Goal: Task Accomplishment & Management: Use online tool/utility

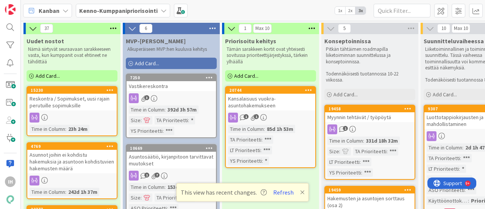
scroll to position [0, 300]
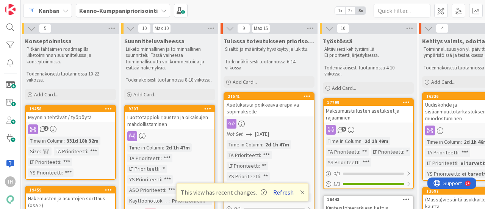
click at [284, 192] on button "Refresh" at bounding box center [284, 192] width 26 height 10
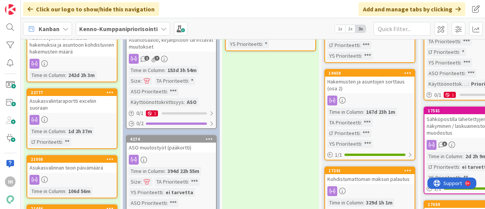
scroll to position [141, 0]
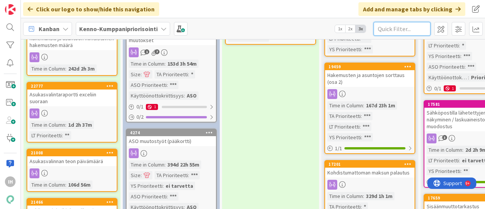
click at [393, 28] on input "text" at bounding box center [402, 29] width 57 height 14
type input "sauna"
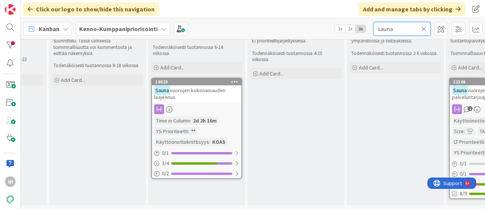
scroll to position [38, 358]
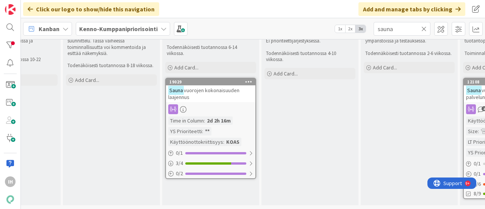
click at [219, 91] on div "Sauna vuorojen kokonaisuuden laajennus" at bounding box center [210, 93] width 89 height 17
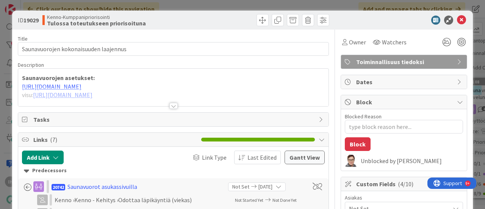
click at [170, 104] on div at bounding box center [174, 106] width 8 height 6
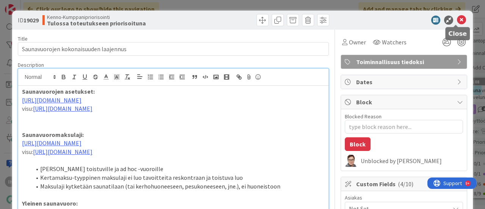
click at [458, 19] on icon at bounding box center [461, 20] width 9 height 9
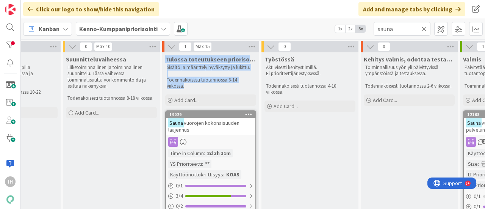
drag, startPoint x: 198, startPoint y: 86, endPoint x: 164, endPoint y: 60, distance: 42.8
click at [164, 60] on div "Tulossa toteutukseen priorisoituna Sisältö ja määrittely hyväksytty ja lukittu.…" at bounding box center [210, 71] width 97 height 38
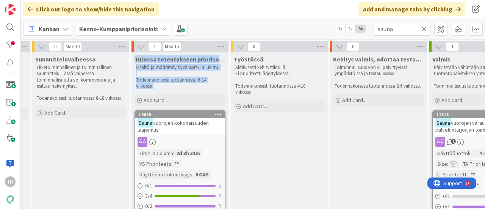
scroll to position [0, 389]
click at [170, 132] on div "Sauna vuorojen kokonaisuuden laajennus" at bounding box center [179, 126] width 89 height 17
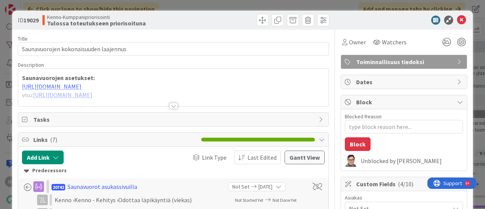
type textarea "x"
click at [170, 107] on div at bounding box center [174, 106] width 8 height 6
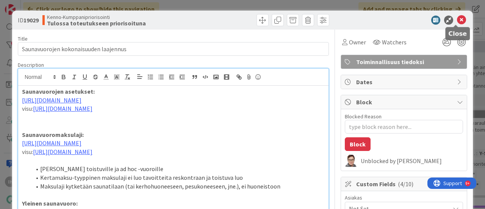
click at [457, 20] on icon at bounding box center [461, 20] width 9 height 9
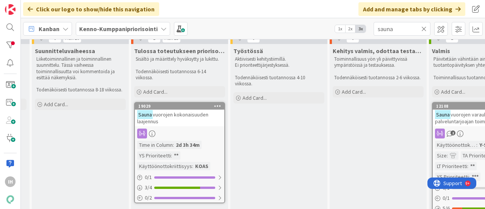
click at [424, 28] on icon at bounding box center [424, 28] width 5 height 7
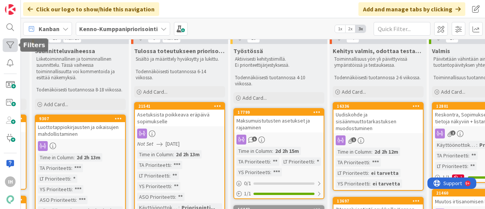
click at [8, 42] on div at bounding box center [10, 45] width 15 height 14
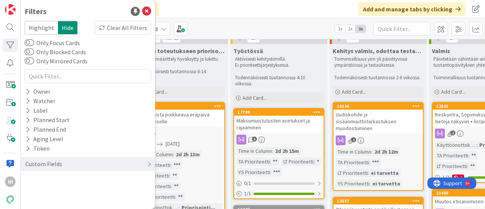
click at [41, 166] on div "Custom Fields" at bounding box center [44, 163] width 38 height 9
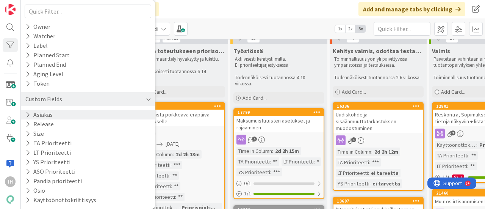
click at [28, 117] on icon at bounding box center [27, 114] width 5 height 6
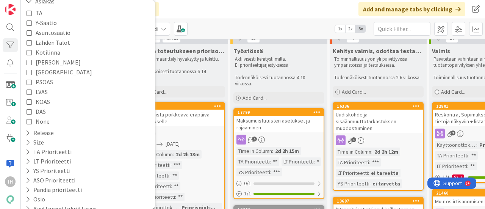
scroll to position [188, 0]
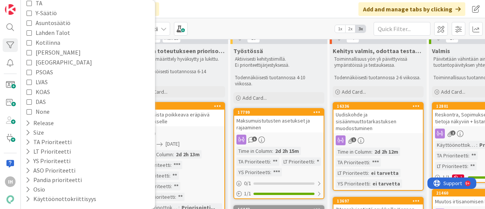
click at [29, 70] on icon at bounding box center [29, 71] width 5 height 5
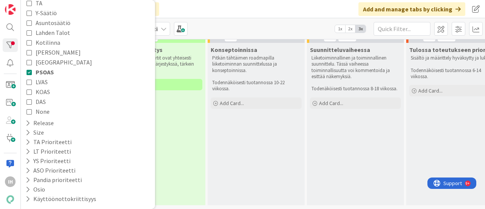
scroll to position [15, 0]
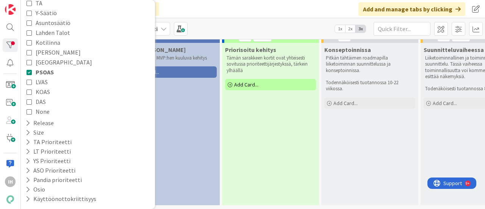
click at [32, 72] on button "PSOAS" at bounding box center [40, 72] width 27 height 10
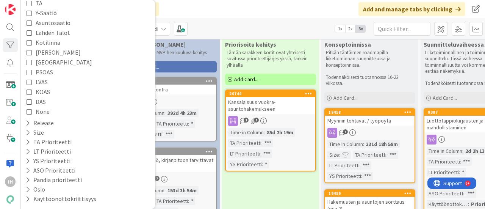
click at [30, 62] on icon at bounding box center [29, 62] width 5 height 5
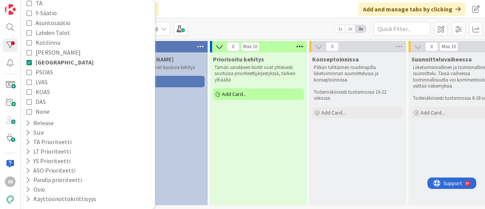
scroll to position [2, 0]
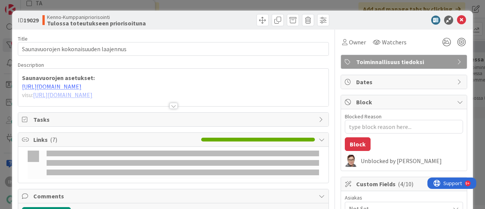
type textarea "x"
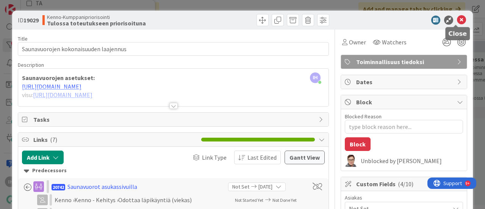
click at [457, 19] on icon at bounding box center [461, 20] width 9 height 9
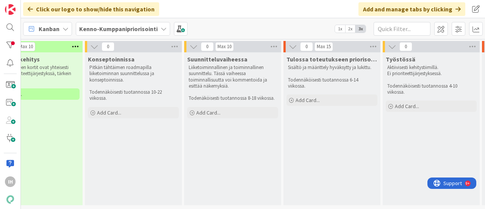
scroll to position [2, 0]
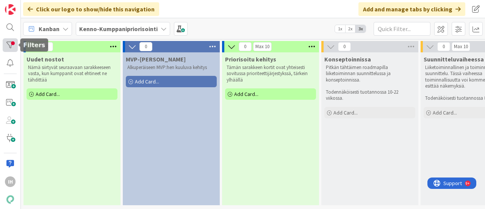
click at [10, 47] on div at bounding box center [10, 45] width 15 height 14
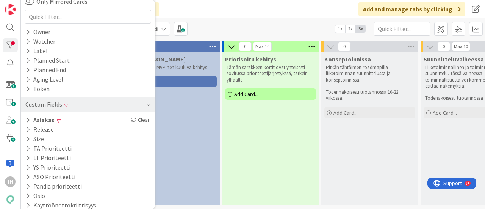
scroll to position [60, 0]
click at [24, 120] on div "Asiakas Clear" at bounding box center [88, 119] width 134 height 9
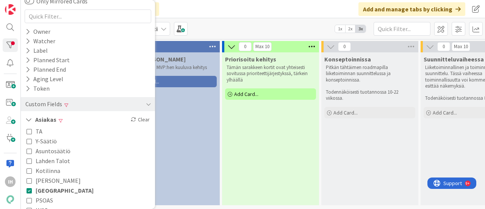
click at [29, 192] on icon at bounding box center [29, 190] width 5 height 5
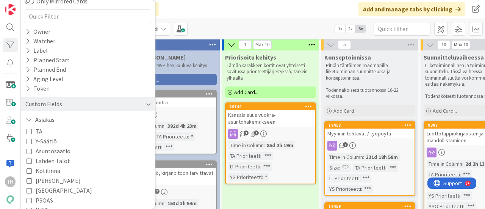
click at [29, 180] on icon at bounding box center [29, 180] width 5 height 5
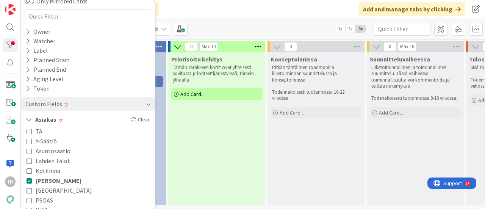
scroll to position [2, 0]
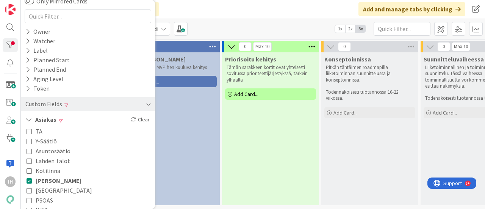
click at [28, 181] on icon at bounding box center [29, 180] width 5 height 5
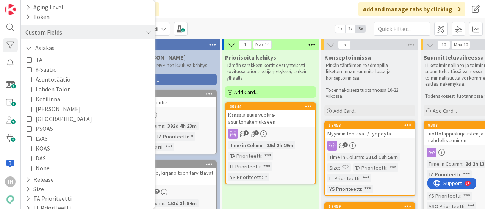
scroll to position [133, 0]
click at [30, 137] on icon at bounding box center [29, 137] width 5 height 5
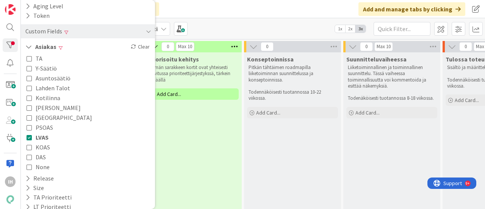
scroll to position [0, 0]
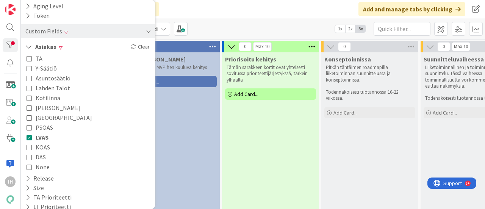
click at [29, 138] on icon at bounding box center [29, 137] width 5 height 5
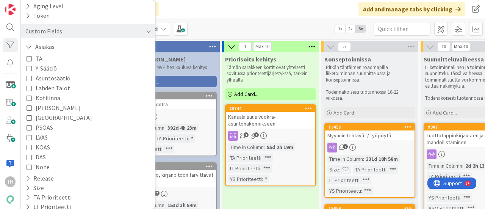
click at [31, 148] on icon at bounding box center [29, 146] width 5 height 5
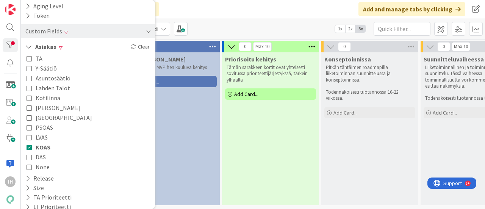
click at [28, 147] on icon at bounding box center [29, 146] width 5 height 5
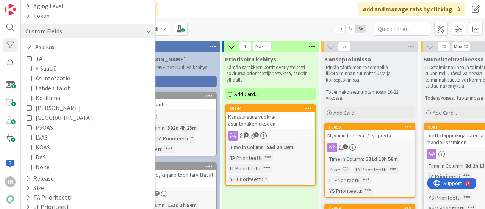
click at [30, 159] on icon at bounding box center [29, 156] width 5 height 5
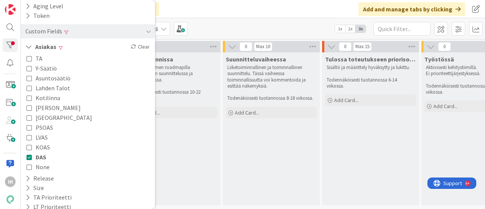
scroll to position [2, 0]
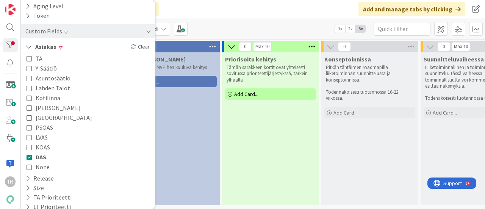
click at [27, 158] on icon at bounding box center [29, 156] width 5 height 5
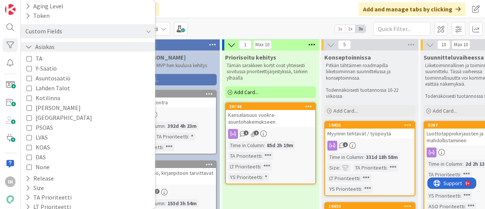
click at [29, 49] on icon at bounding box center [28, 47] width 7 height 6
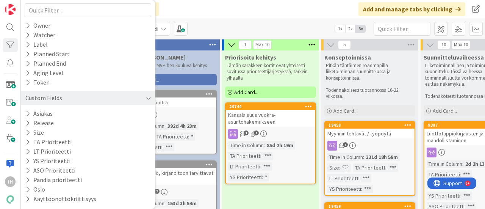
click at [181, 5] on div "Click our logo to show/hide this navigation Add and manage tabs by clicking" at bounding box center [253, 9] width 465 height 18
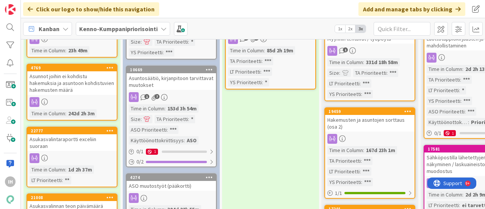
scroll to position [0, 0]
